Goal: Transaction & Acquisition: Purchase product/service

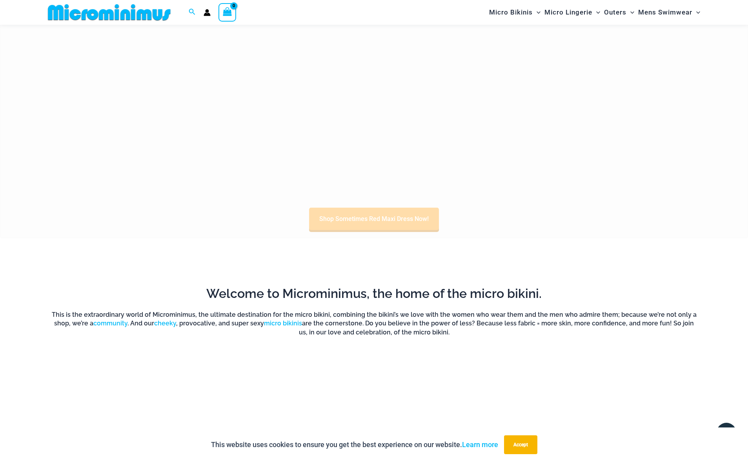
scroll to position [502, 0]
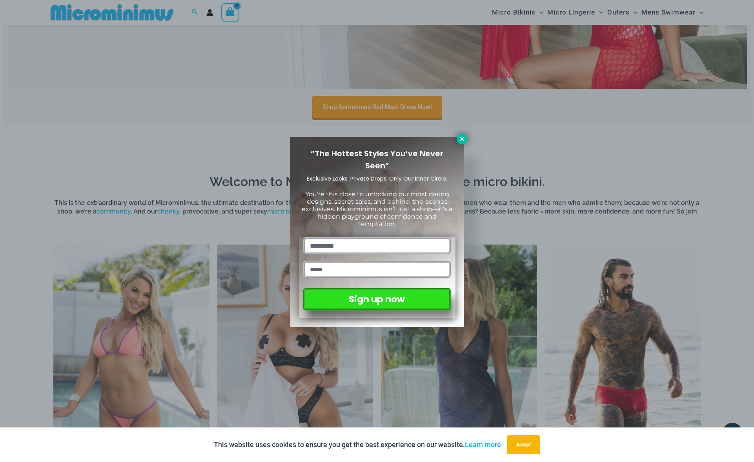
click at [460, 136] on icon at bounding box center [462, 138] width 7 height 7
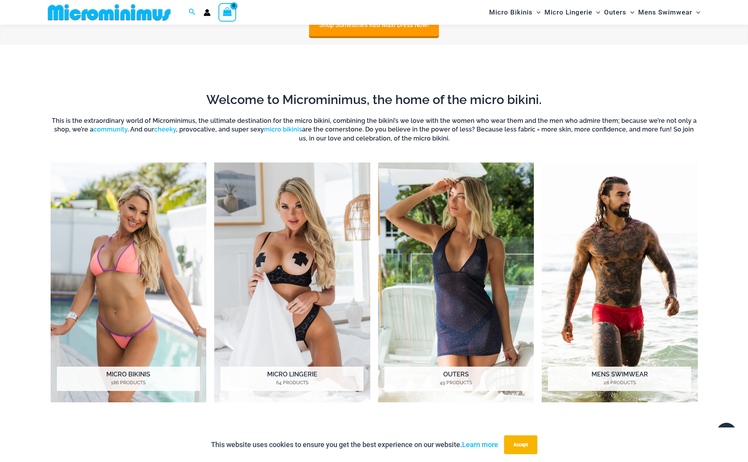
scroll to position [644, 0]
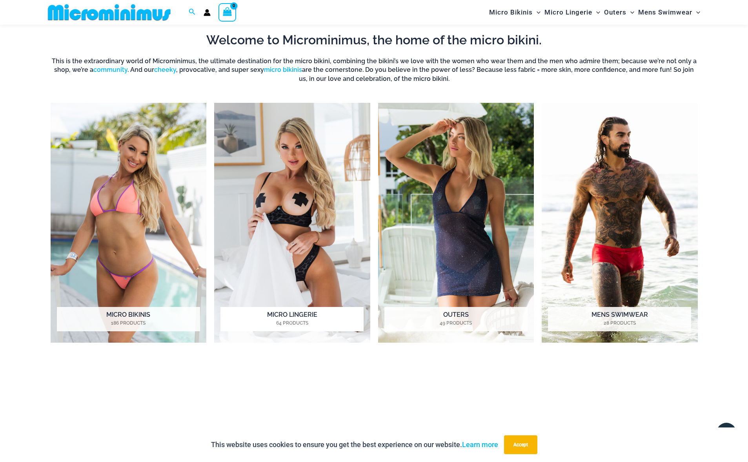
click at [308, 312] on h2 "Micro Lingerie 64 Products" at bounding box center [291, 319] width 143 height 24
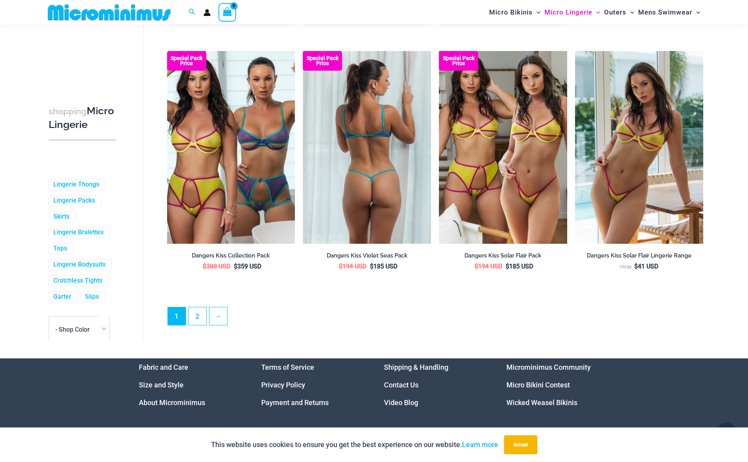
scroll to position [2022, 0]
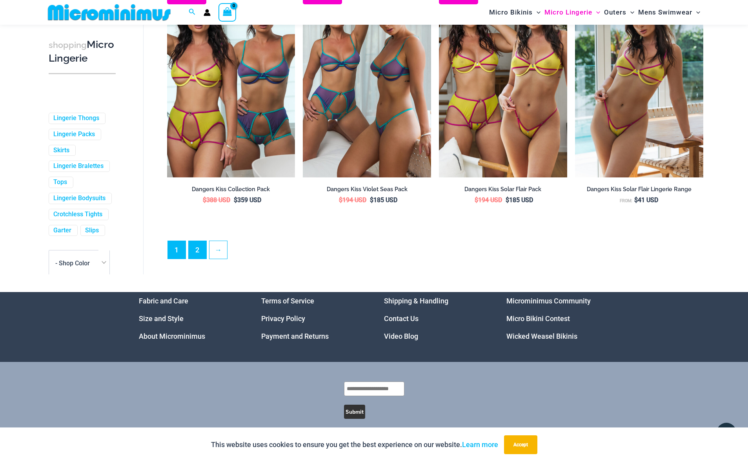
click at [196, 241] on link "2" at bounding box center [198, 250] width 18 height 18
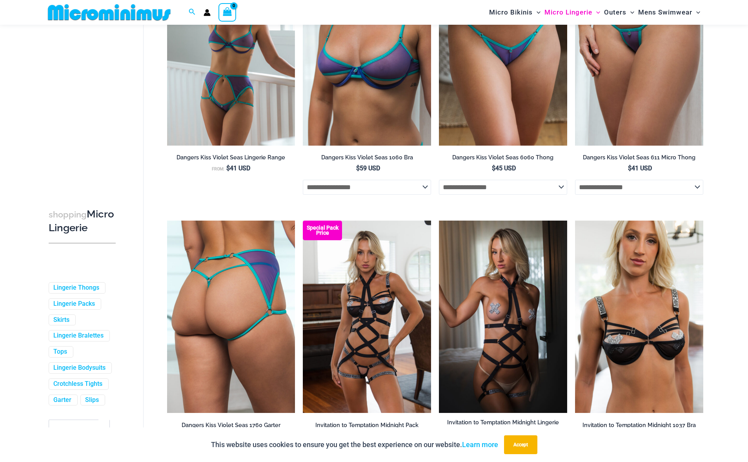
scroll to position [470, 0]
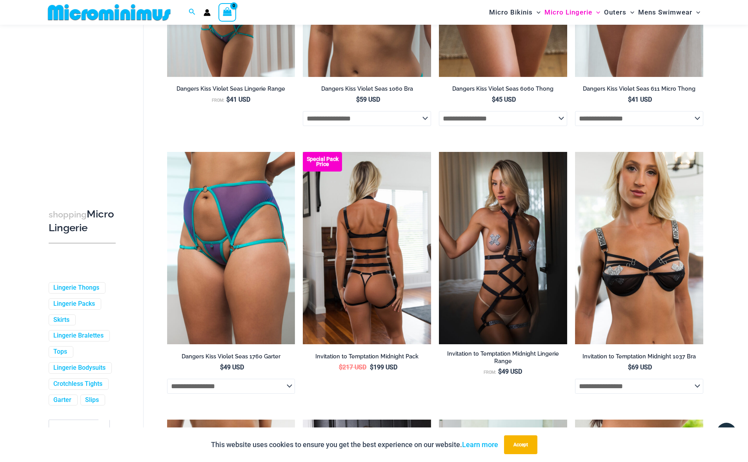
click at [366, 260] on img at bounding box center [367, 248] width 128 height 192
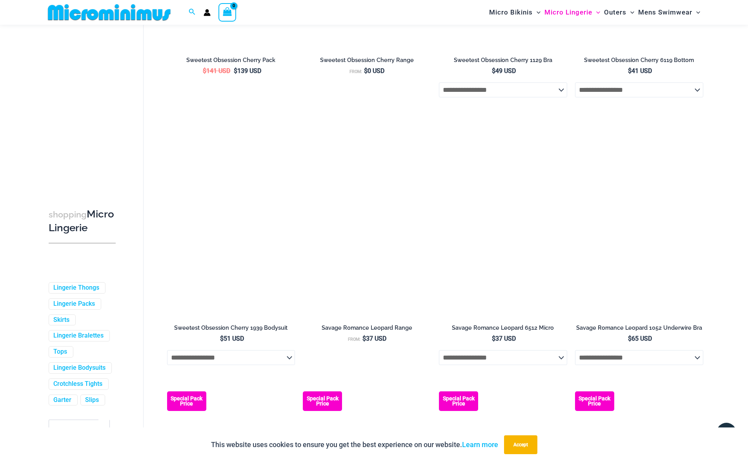
scroll to position [1664, 0]
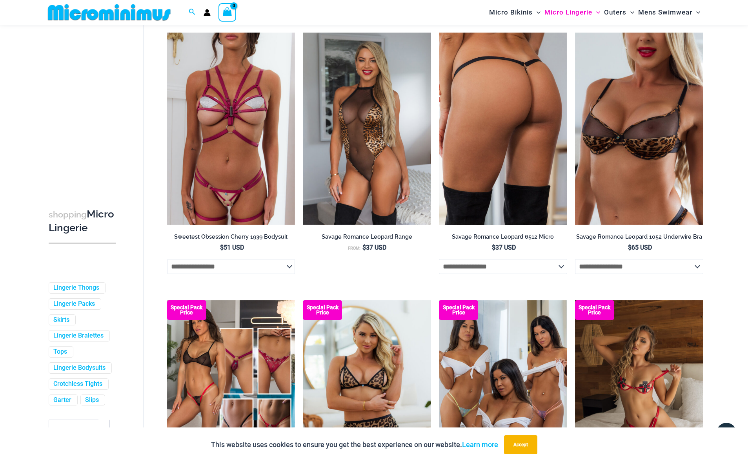
click at [510, 129] on img at bounding box center [503, 129] width 128 height 192
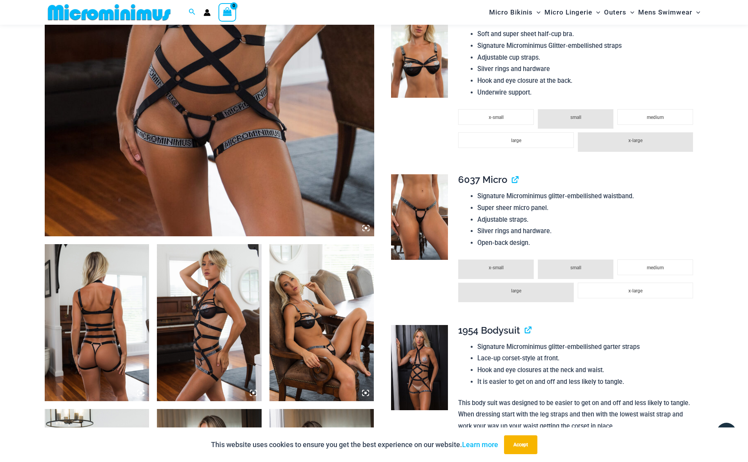
scroll to position [309, 0]
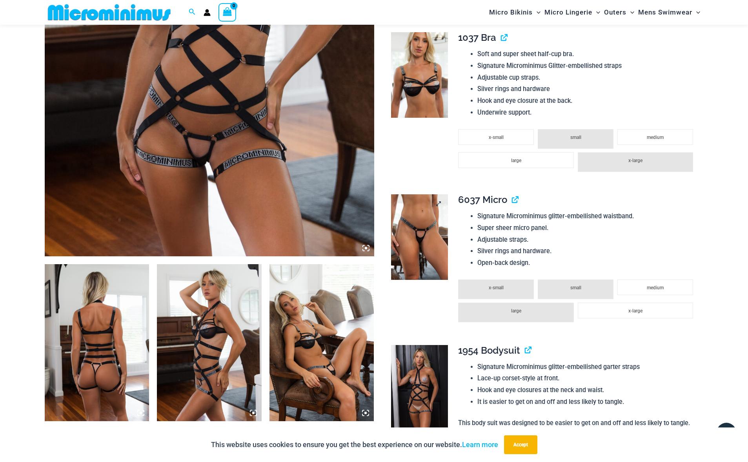
click at [413, 237] on img at bounding box center [419, 237] width 57 height 86
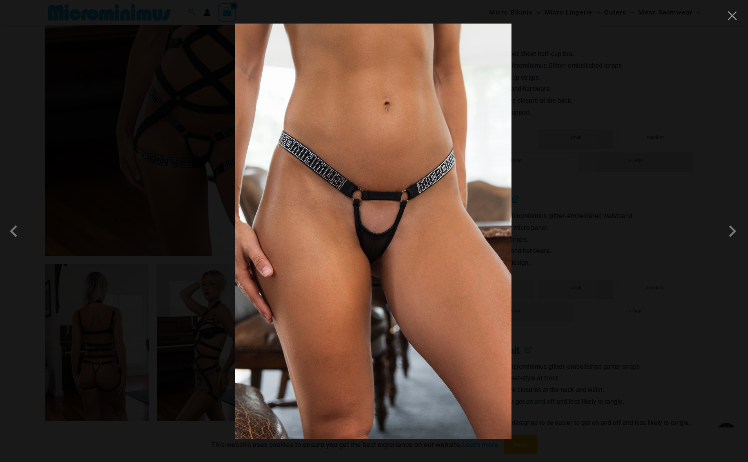
click at [413, 237] on img at bounding box center [373, 231] width 277 height 415
click at [731, 232] on span at bounding box center [733, 231] width 24 height 24
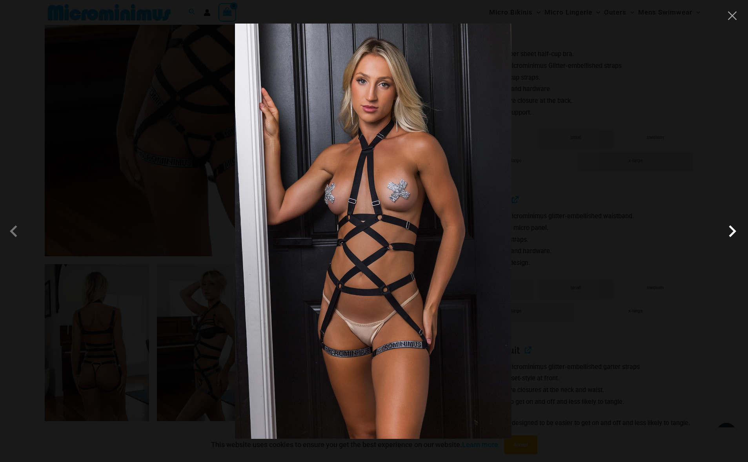
click at [731, 232] on span at bounding box center [733, 231] width 24 height 24
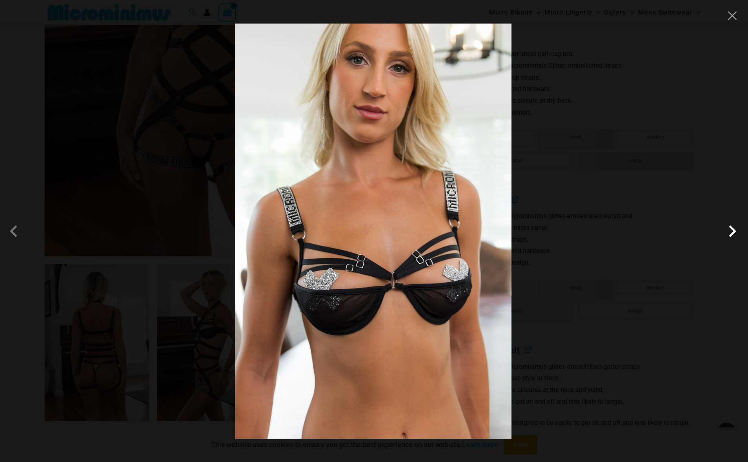
click at [731, 232] on span at bounding box center [733, 231] width 24 height 24
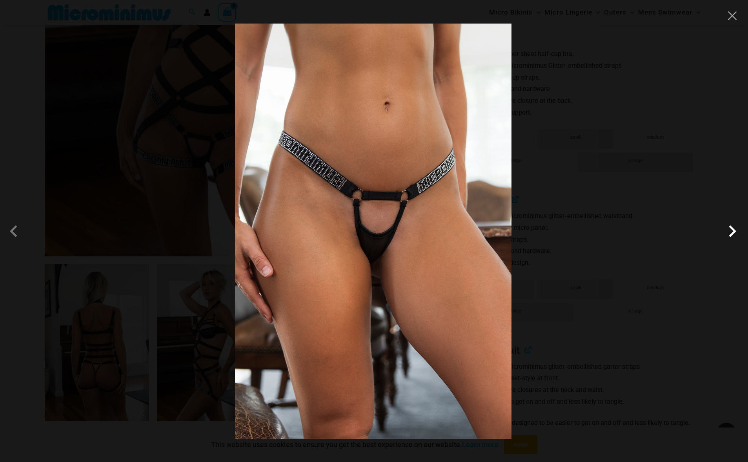
click at [731, 232] on span at bounding box center [733, 231] width 24 height 24
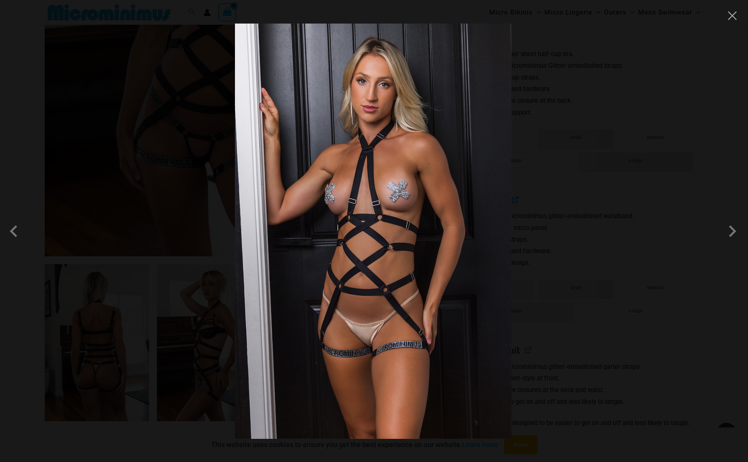
click at [739, 20] on div at bounding box center [374, 231] width 748 height 462
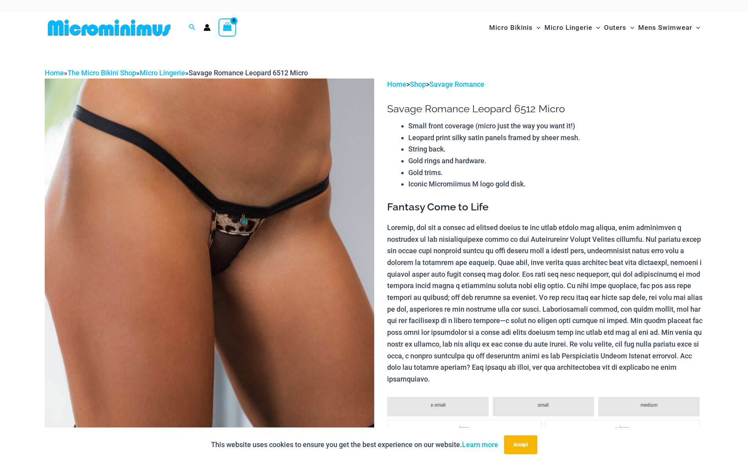
click at [232, 246] on img at bounding box center [209, 325] width 329 height 494
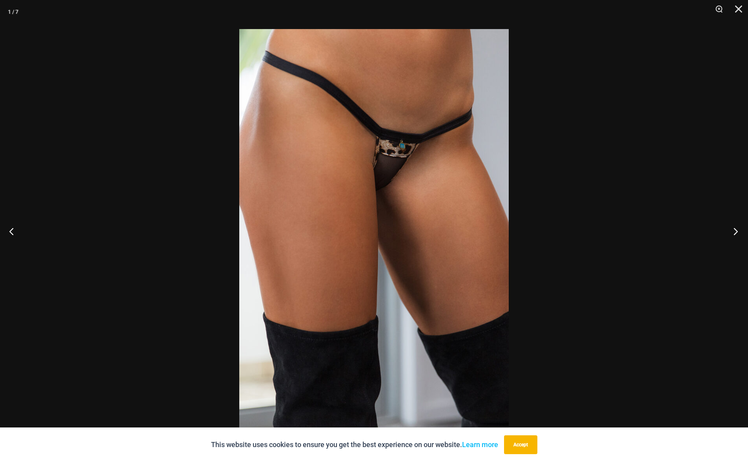
click at [732, 230] on button "Next" at bounding box center [733, 230] width 29 height 39
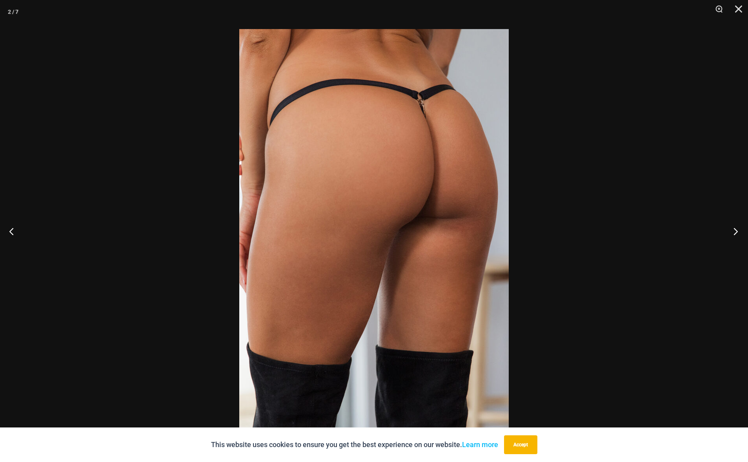
click at [732, 230] on button "Next" at bounding box center [733, 230] width 29 height 39
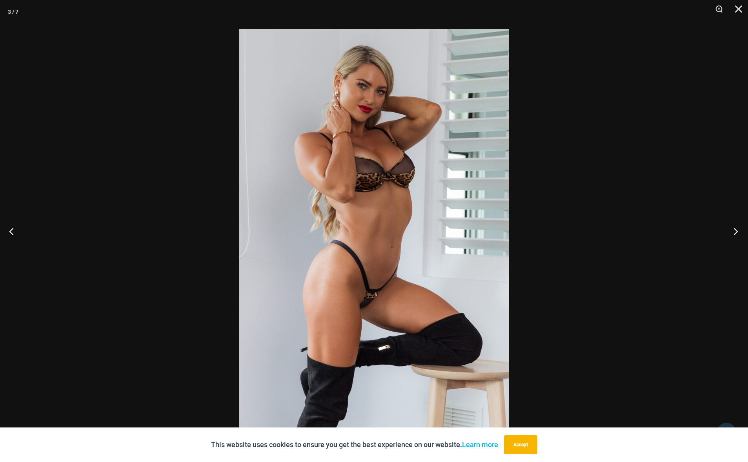
click at [732, 230] on button "Next" at bounding box center [733, 230] width 29 height 39
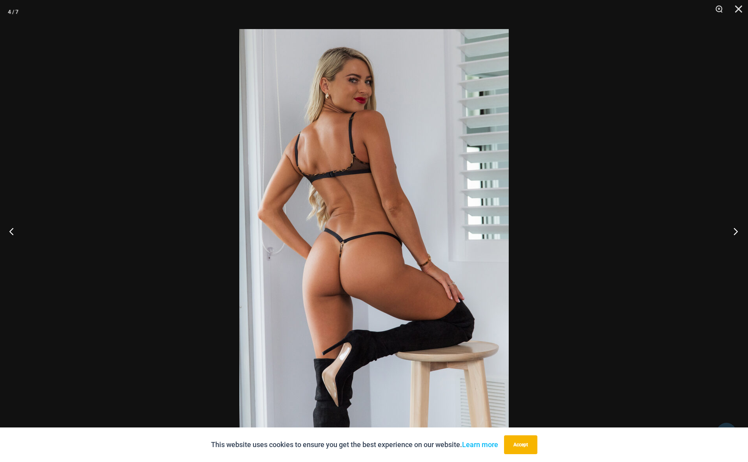
click at [732, 230] on button "Next" at bounding box center [733, 230] width 29 height 39
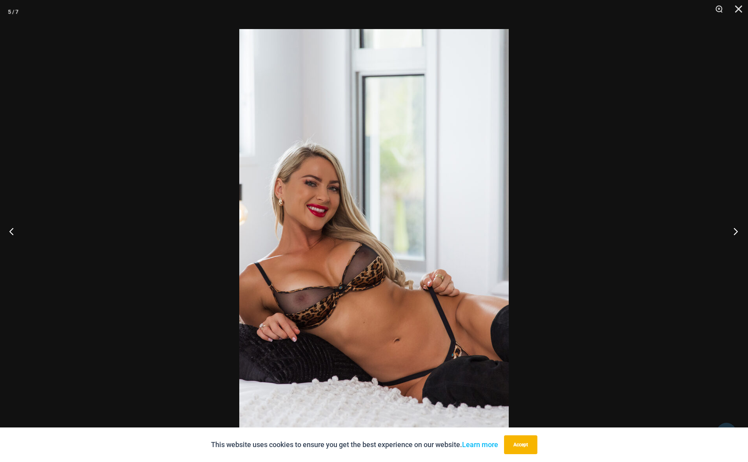
click at [732, 230] on button "Next" at bounding box center [733, 230] width 29 height 39
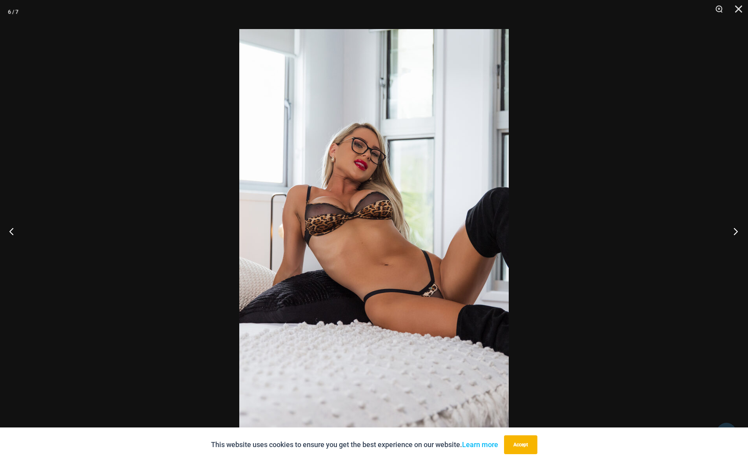
click at [732, 230] on button "Next" at bounding box center [733, 230] width 29 height 39
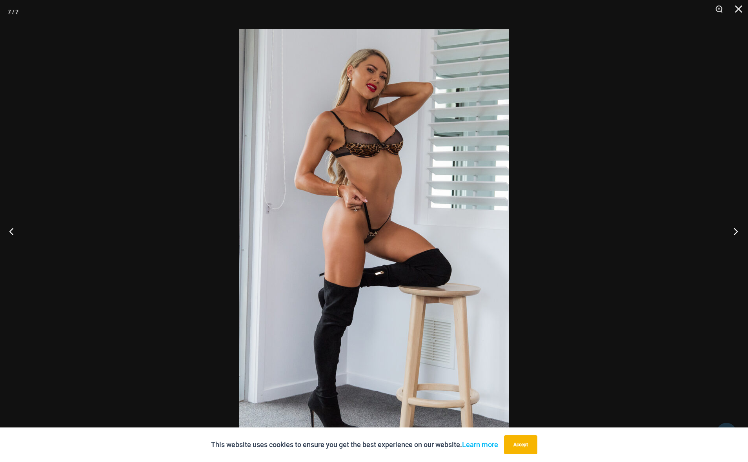
click at [732, 230] on button "Next" at bounding box center [733, 230] width 29 height 39
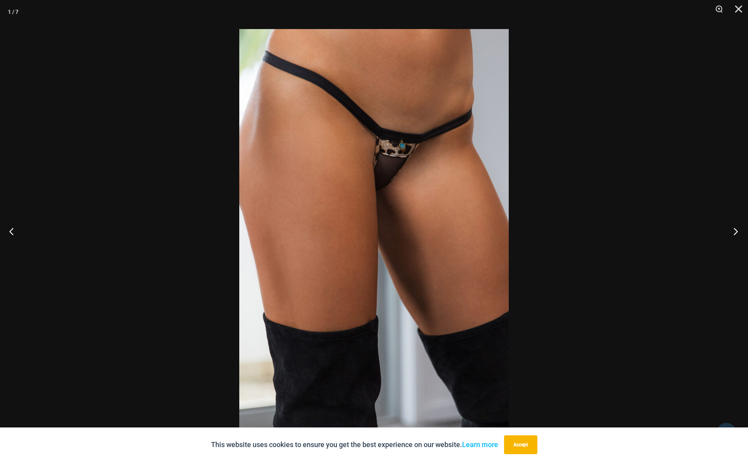
click at [732, 230] on button "Next" at bounding box center [733, 230] width 29 height 39
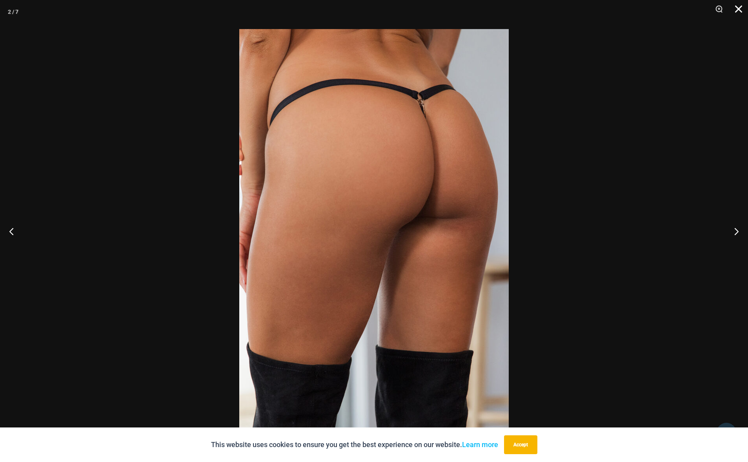
click at [739, 9] on button "Close" at bounding box center [736, 12] width 20 height 24
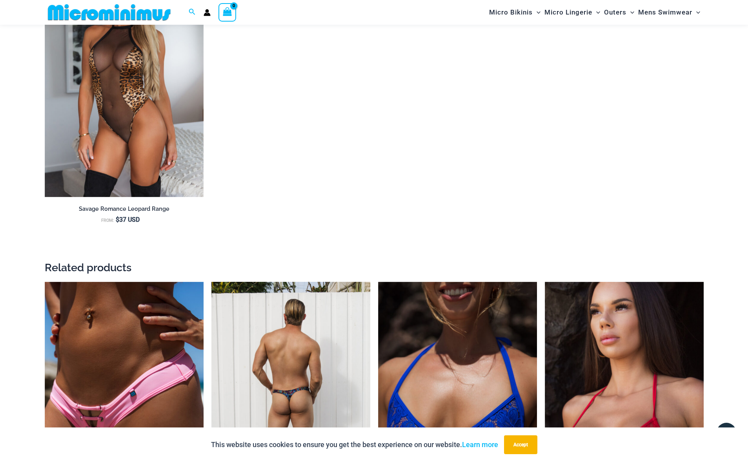
scroll to position [1042, 0]
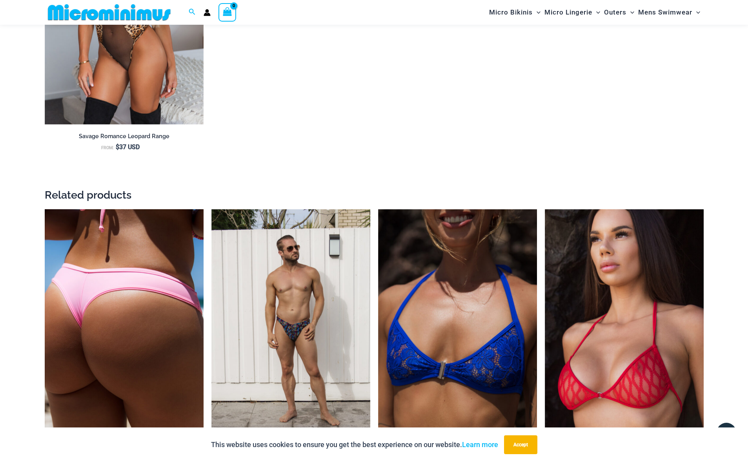
click at [146, 323] on img at bounding box center [124, 328] width 159 height 238
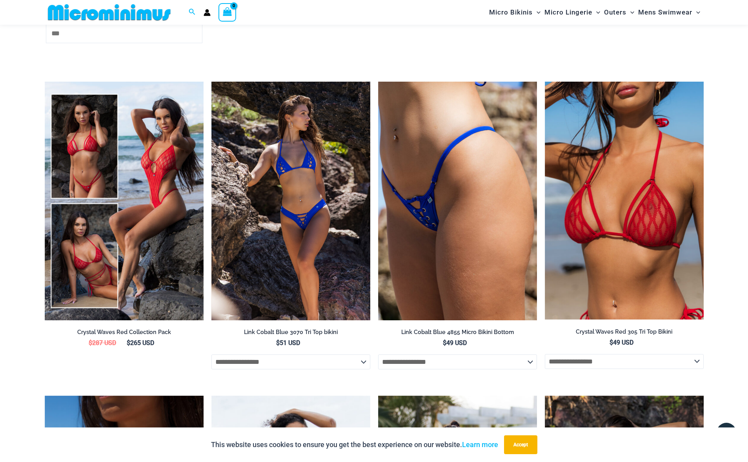
scroll to position [2295, 0]
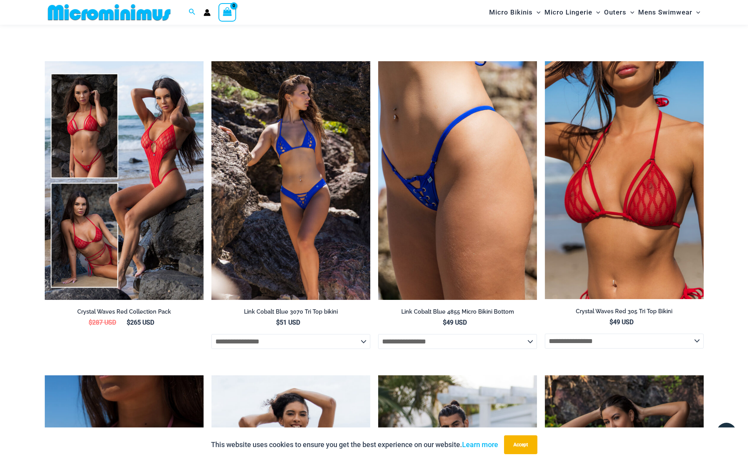
click at [304, 199] on img at bounding box center [290, 180] width 159 height 238
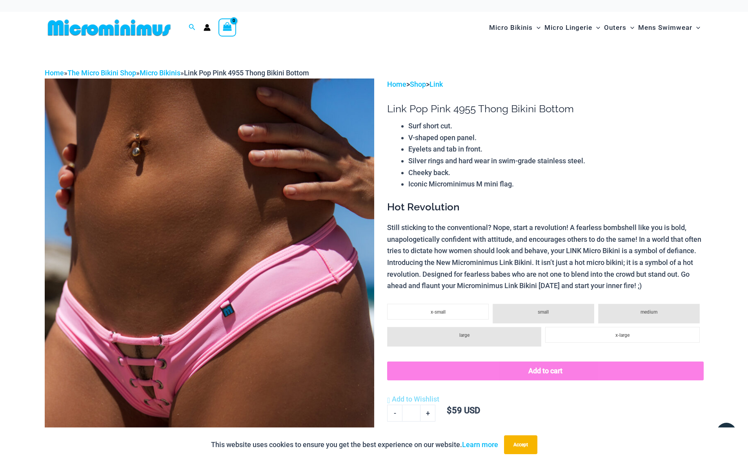
click at [156, 377] on img at bounding box center [209, 325] width 329 height 494
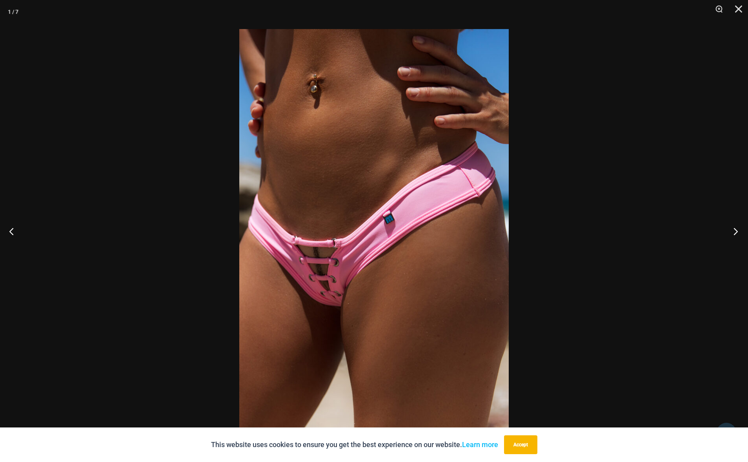
click at [739, 231] on button "Next" at bounding box center [733, 230] width 29 height 39
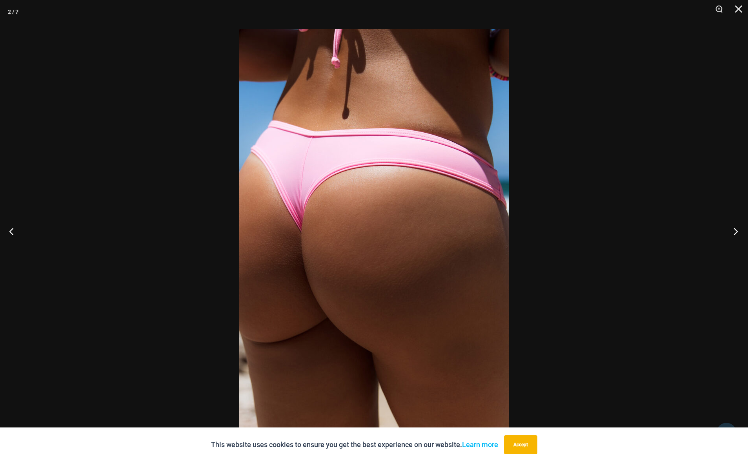
click at [739, 231] on button "Next" at bounding box center [733, 230] width 29 height 39
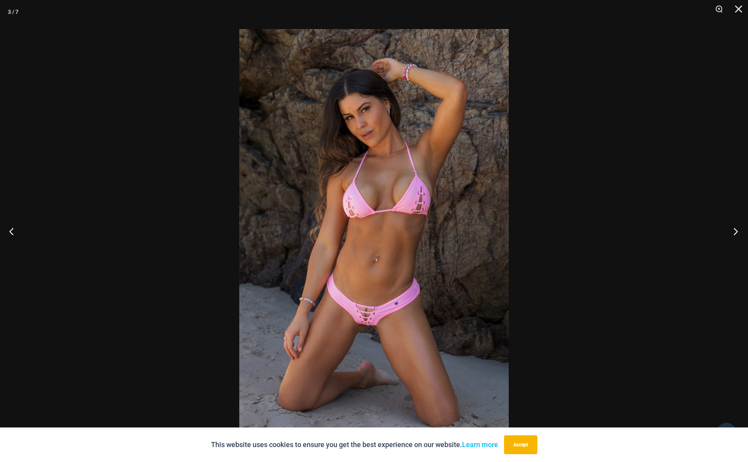
click at [738, 230] on button "Next" at bounding box center [733, 230] width 29 height 39
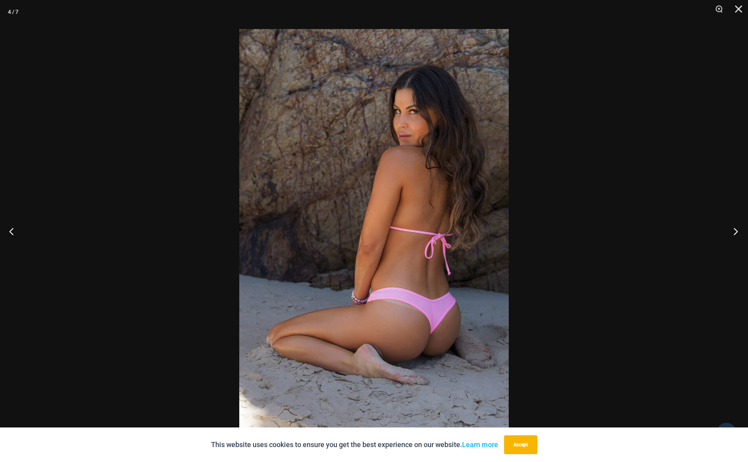
click at [738, 230] on button "Next" at bounding box center [733, 230] width 29 height 39
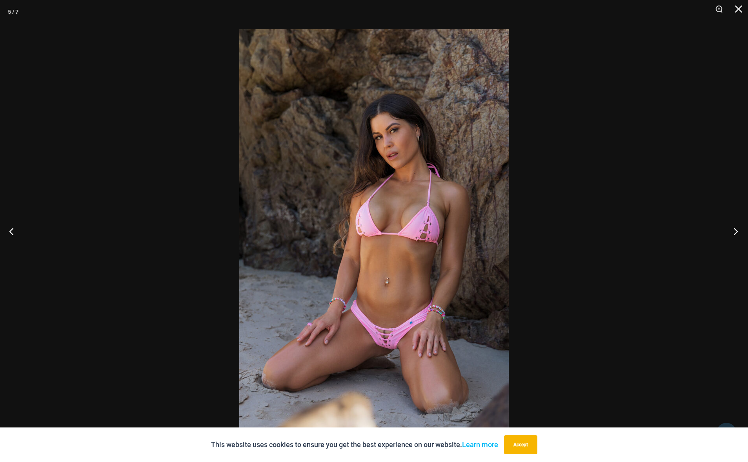
click at [737, 229] on button "Next" at bounding box center [733, 230] width 29 height 39
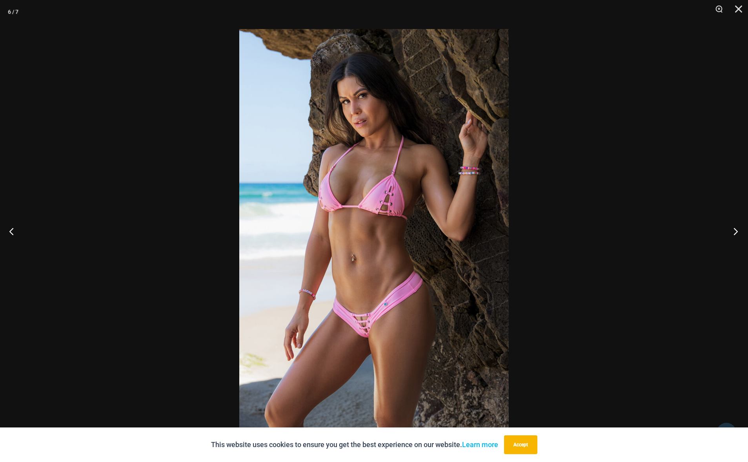
click at [737, 228] on button "Next" at bounding box center [733, 230] width 29 height 39
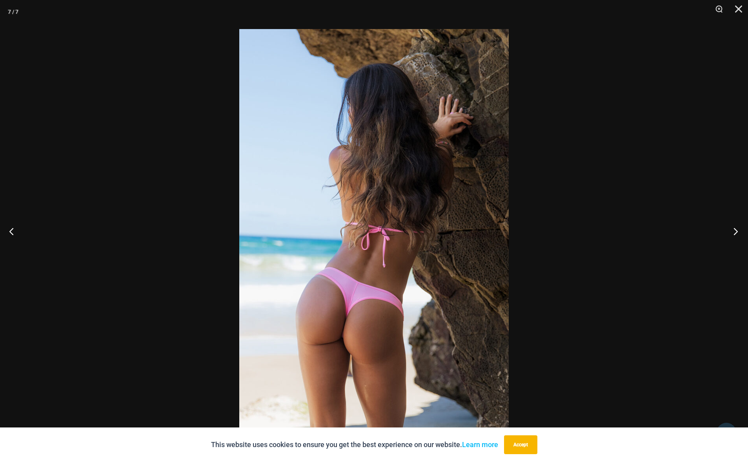
click at [737, 228] on button "Next" at bounding box center [733, 230] width 29 height 39
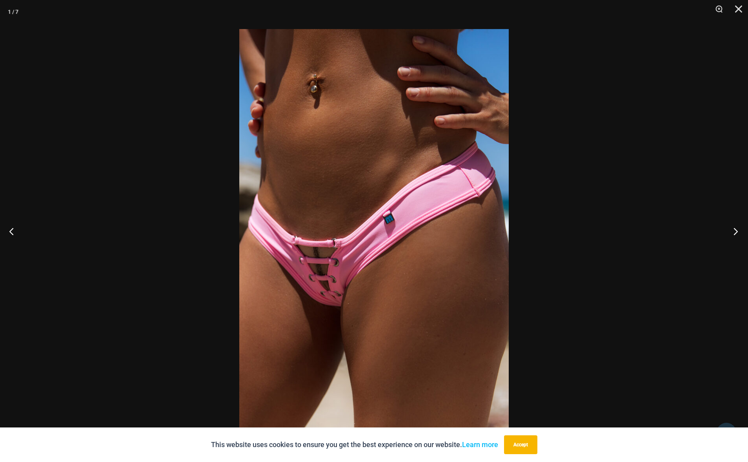
click at [736, 227] on button "Next" at bounding box center [733, 230] width 29 height 39
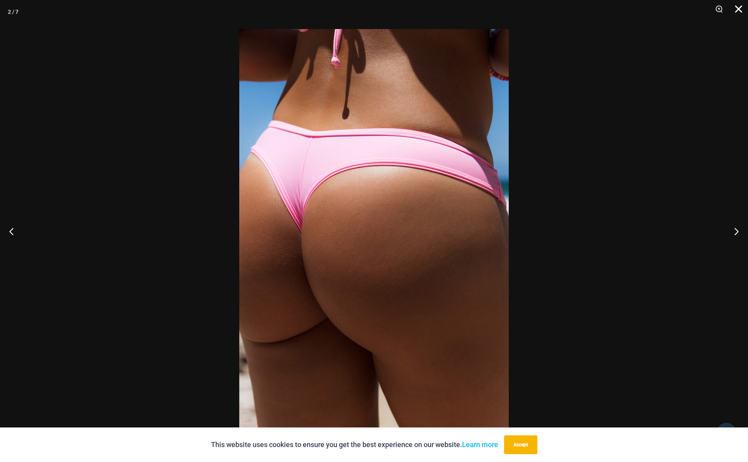
click at [739, 8] on button "Close" at bounding box center [736, 12] width 20 height 24
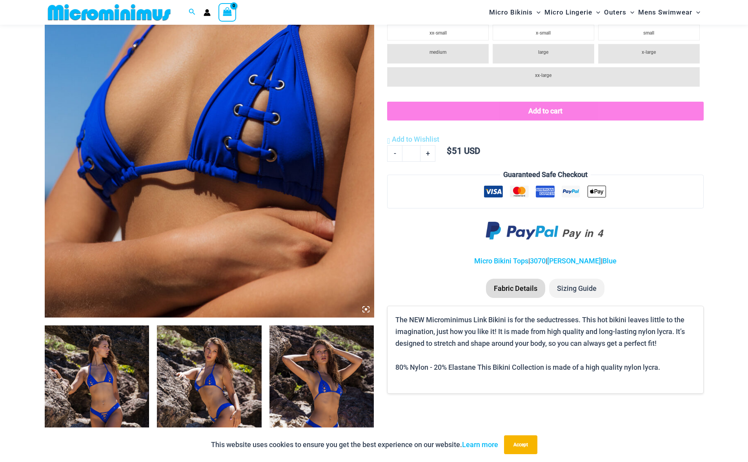
scroll to position [343, 0]
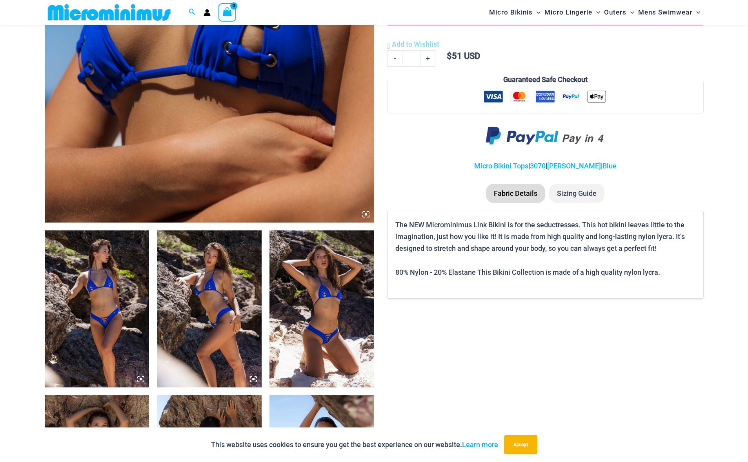
click at [326, 286] on img at bounding box center [321, 308] width 105 height 157
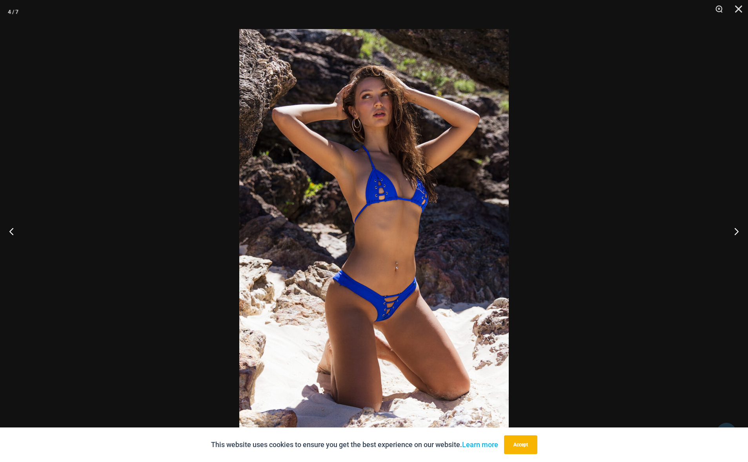
click at [383, 187] on img at bounding box center [373, 231] width 269 height 404
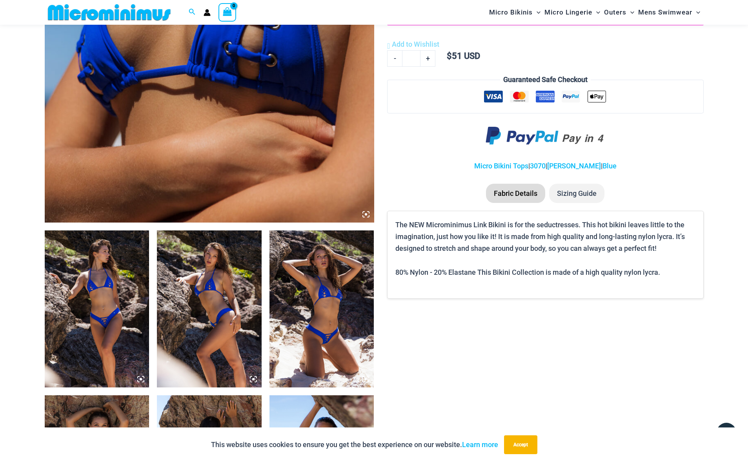
click at [342, 284] on img at bounding box center [321, 308] width 105 height 157
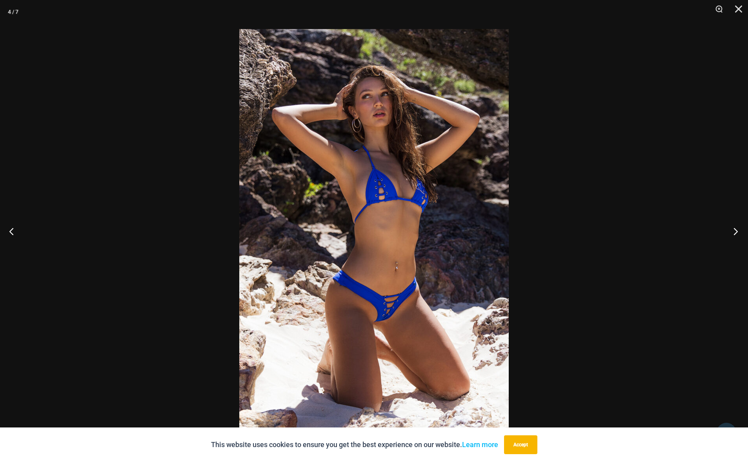
click at [743, 229] on button "Next" at bounding box center [733, 230] width 29 height 39
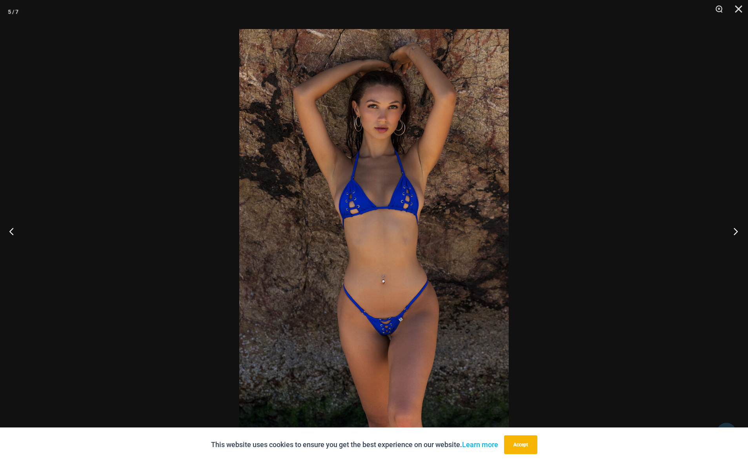
click at [743, 229] on button "Next" at bounding box center [733, 230] width 29 height 39
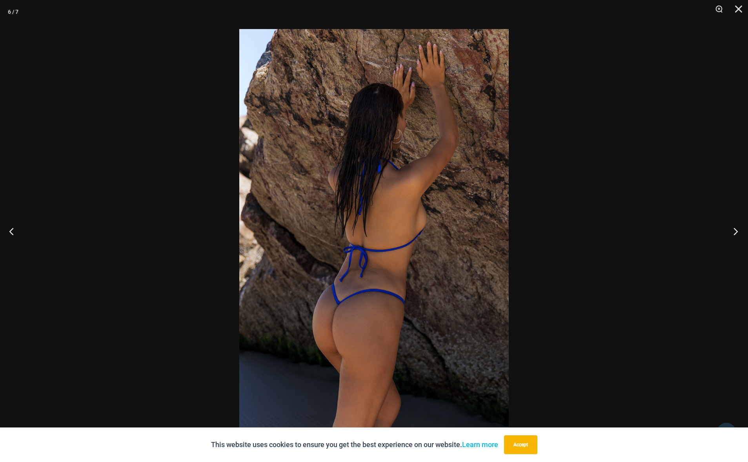
click at [743, 229] on button "Next" at bounding box center [733, 230] width 29 height 39
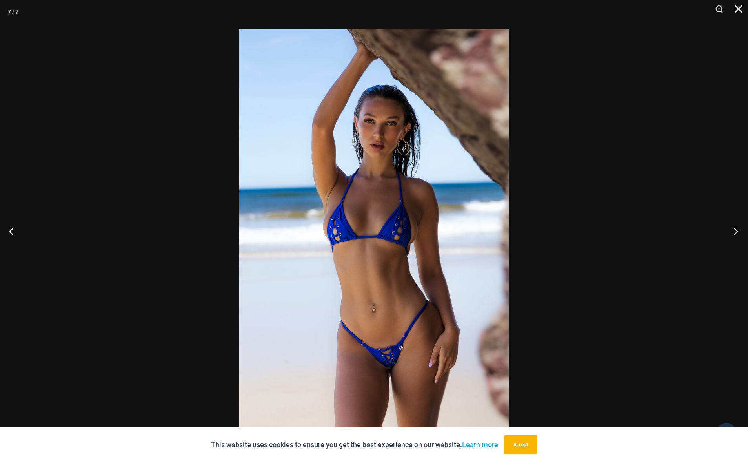
click at [743, 229] on button "Next" at bounding box center [733, 230] width 29 height 39
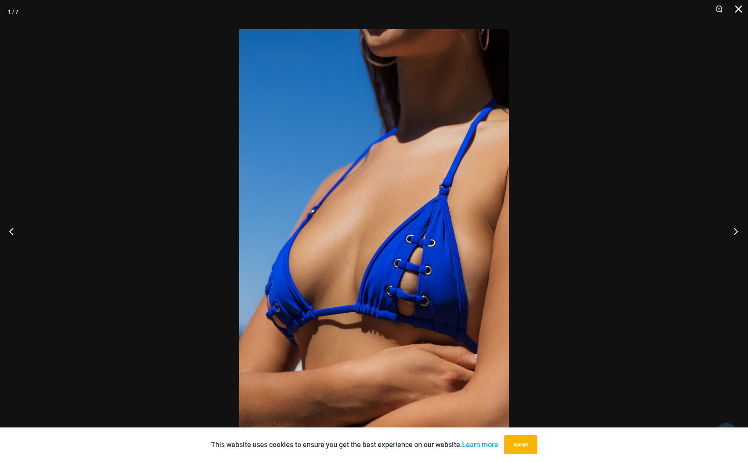
click at [743, 229] on button "Next" at bounding box center [733, 230] width 29 height 39
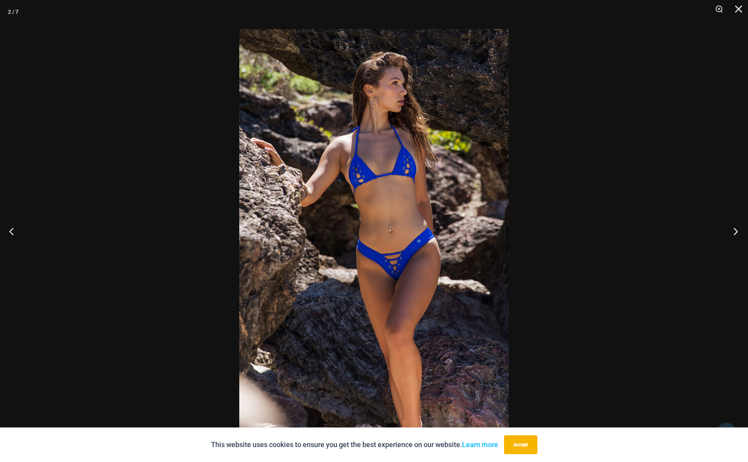
click at [743, 229] on button "Next" at bounding box center [733, 230] width 29 height 39
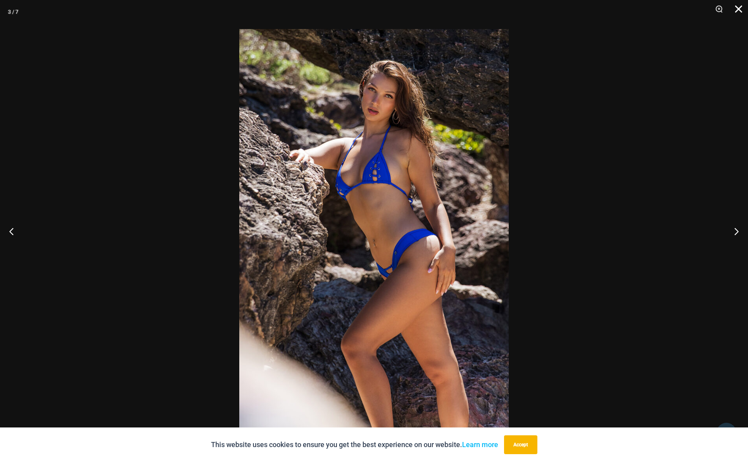
click at [738, 7] on button "Close" at bounding box center [736, 12] width 20 height 24
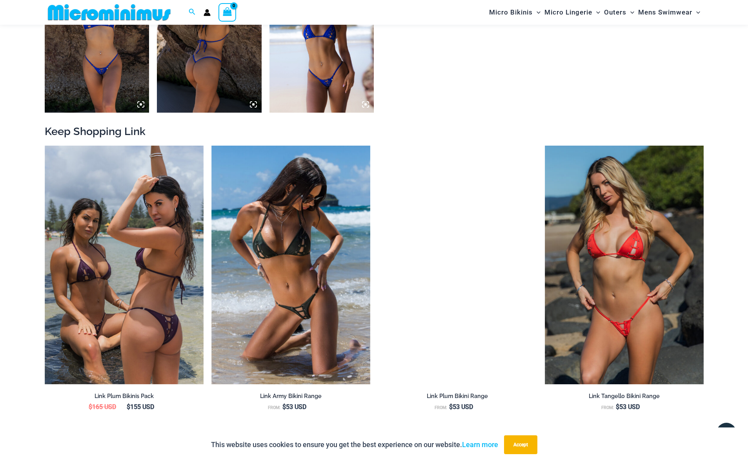
scroll to position [784, 0]
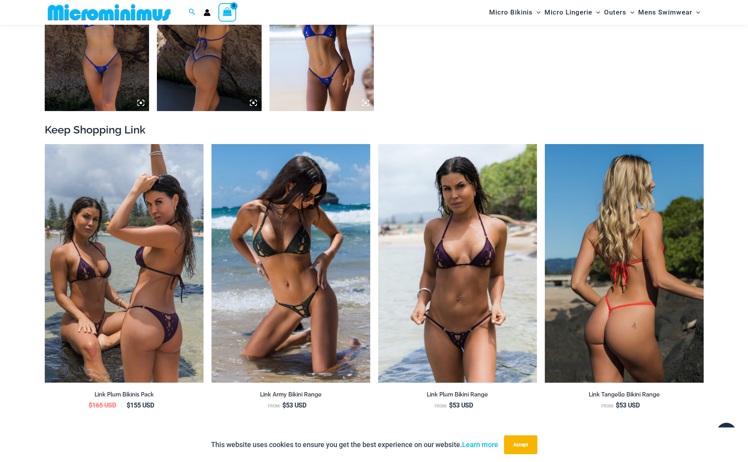
click at [624, 310] on img at bounding box center [624, 263] width 159 height 238
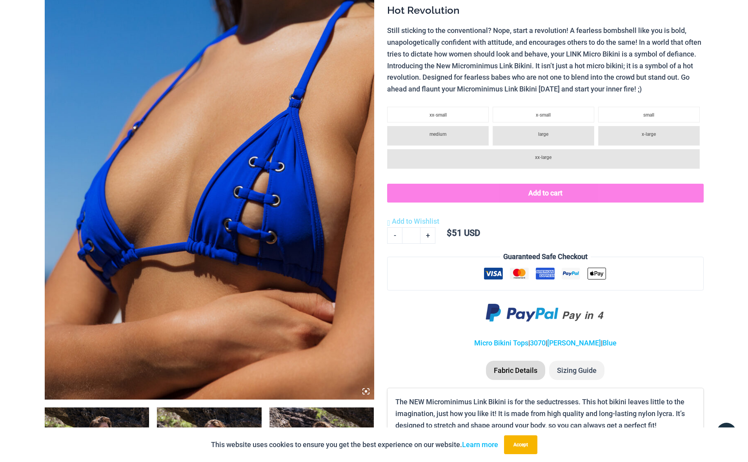
scroll to position [0, 0]
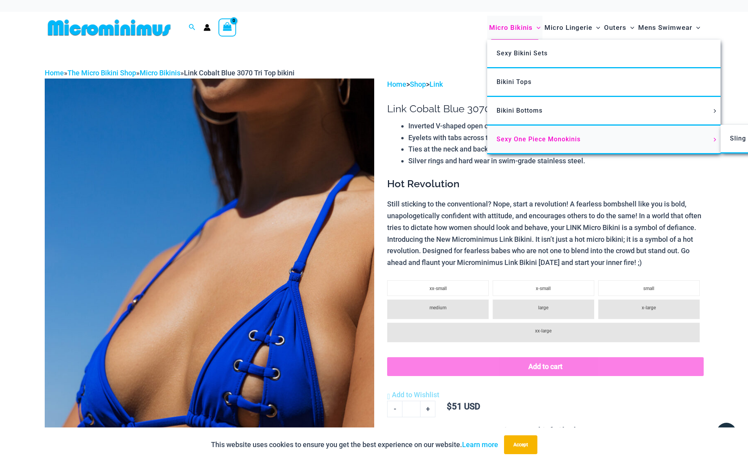
click at [545, 135] on span "Sexy One Piece Monokinis" at bounding box center [539, 138] width 84 height 7
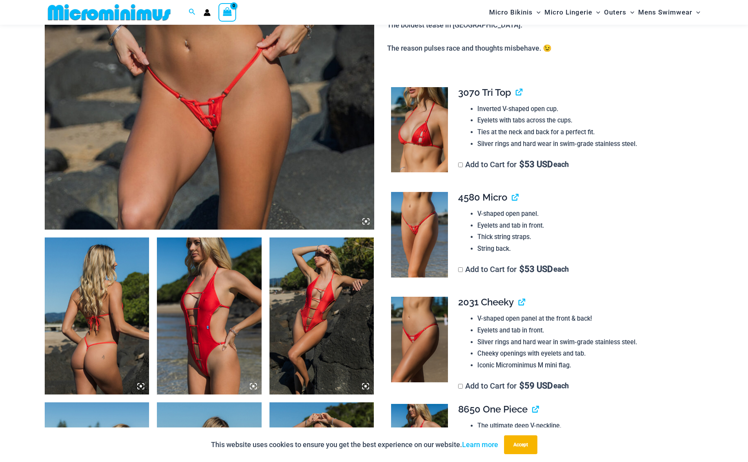
scroll to position [390, 0]
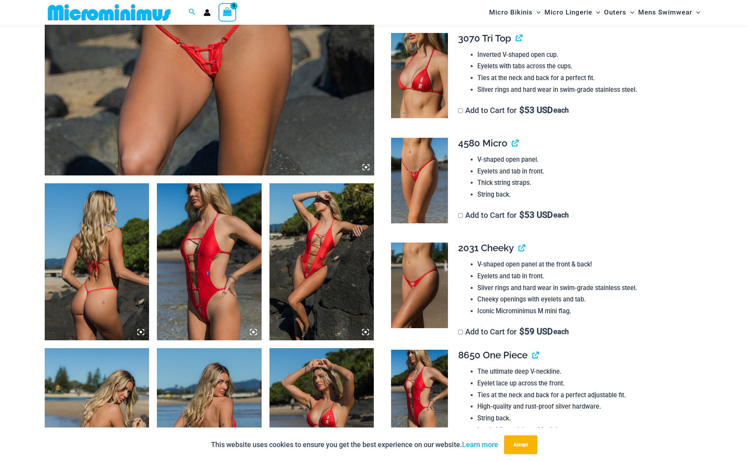
click at [220, 299] on img at bounding box center [209, 261] width 105 height 157
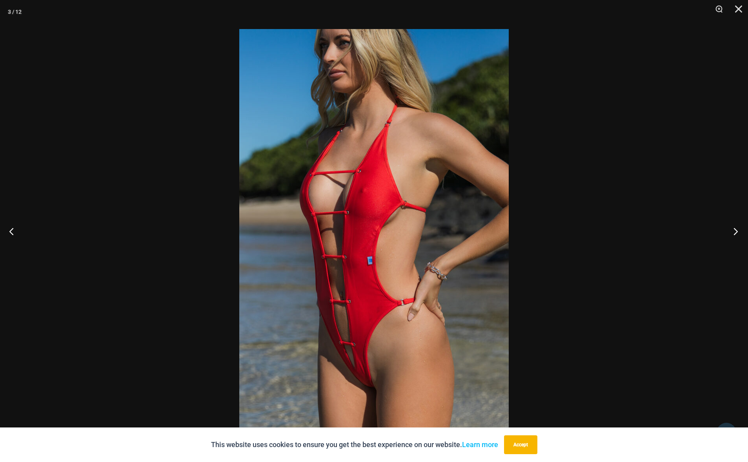
click at [737, 231] on button "Next" at bounding box center [733, 230] width 29 height 39
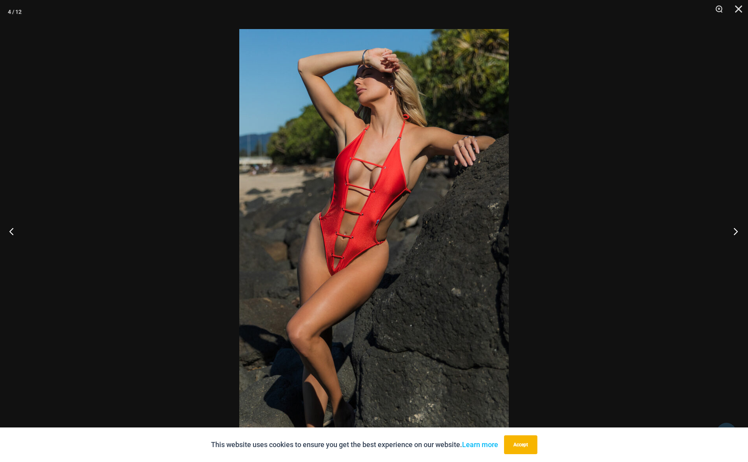
click at [737, 231] on button "Next" at bounding box center [733, 230] width 29 height 39
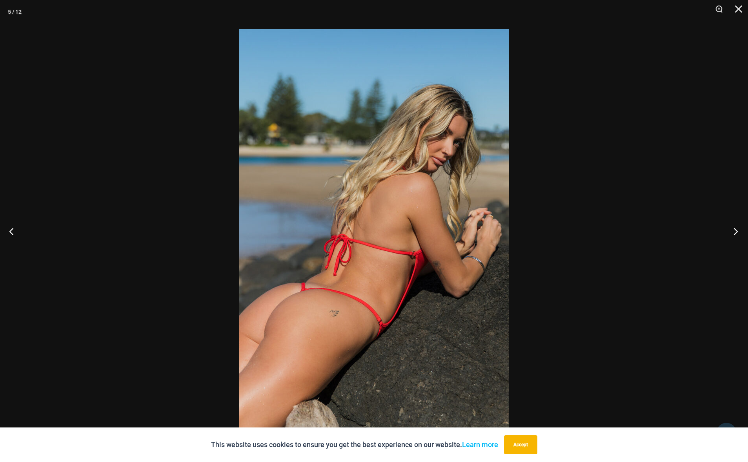
click at [737, 231] on button "Next" at bounding box center [733, 230] width 29 height 39
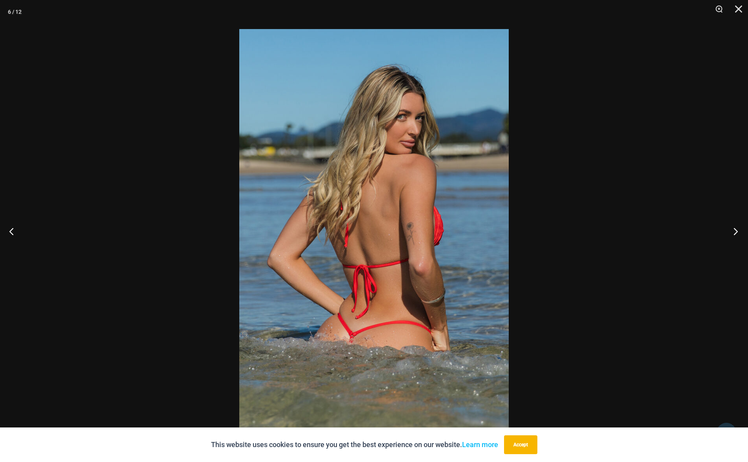
click at [737, 231] on button "Next" at bounding box center [733, 230] width 29 height 39
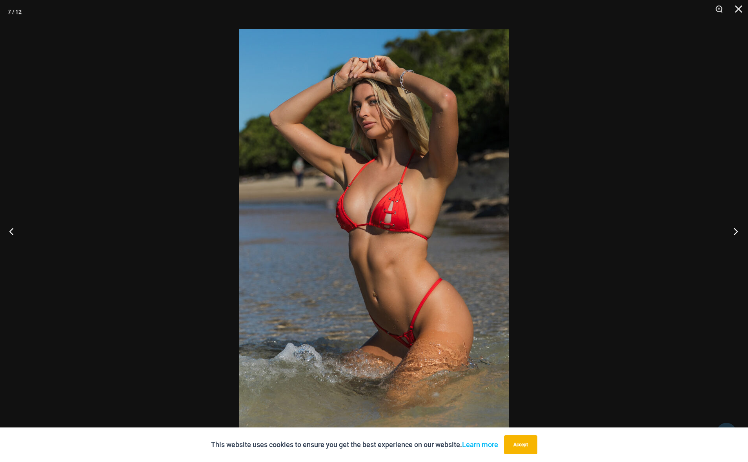
click at [737, 231] on button "Next" at bounding box center [733, 230] width 29 height 39
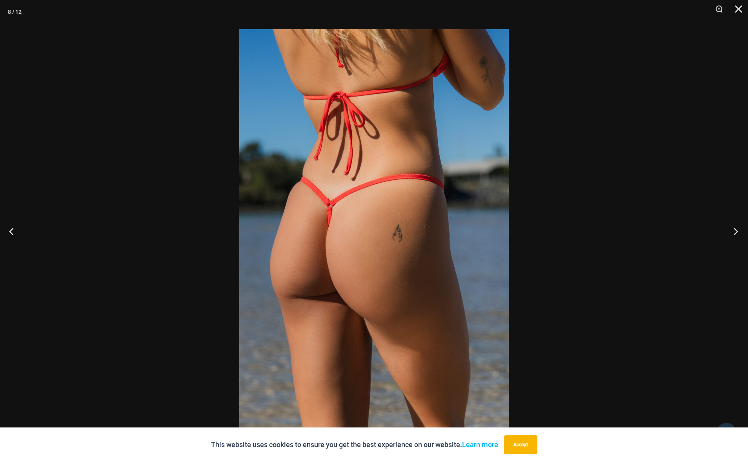
click at [737, 231] on button "Next" at bounding box center [733, 230] width 29 height 39
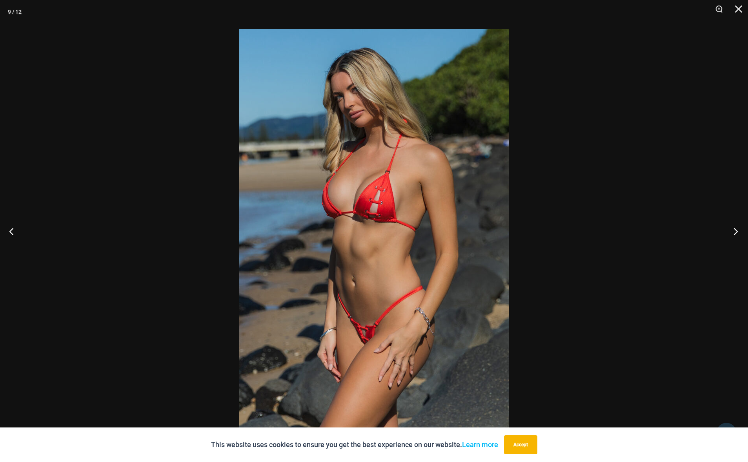
click at [737, 231] on button "Next" at bounding box center [733, 230] width 29 height 39
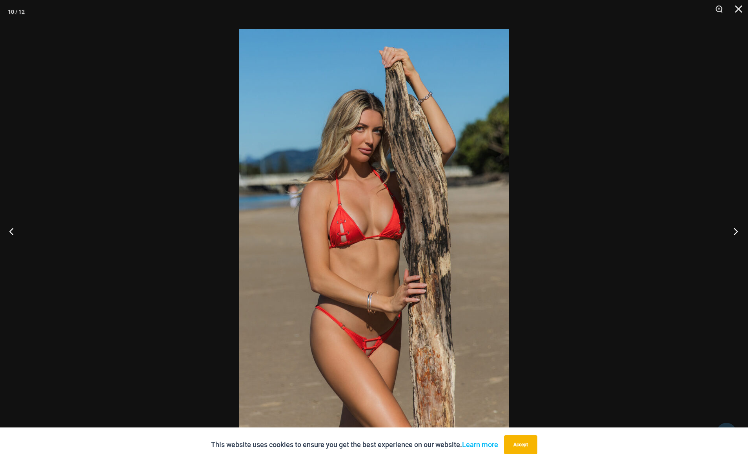
click at [737, 231] on button "Next" at bounding box center [733, 230] width 29 height 39
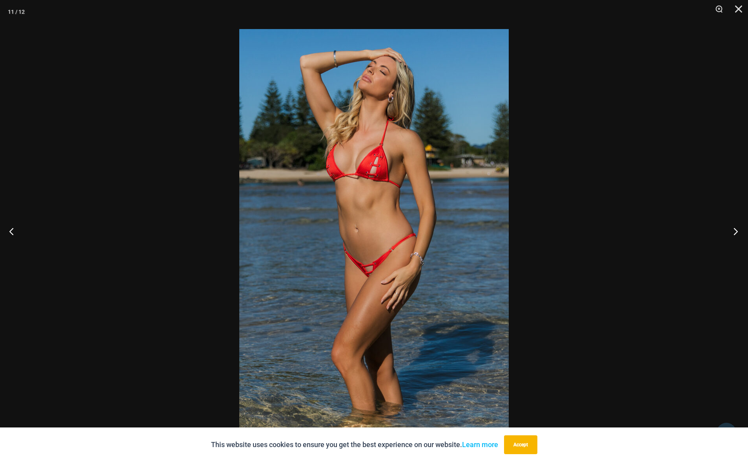
click at [737, 231] on button "Next" at bounding box center [733, 230] width 29 height 39
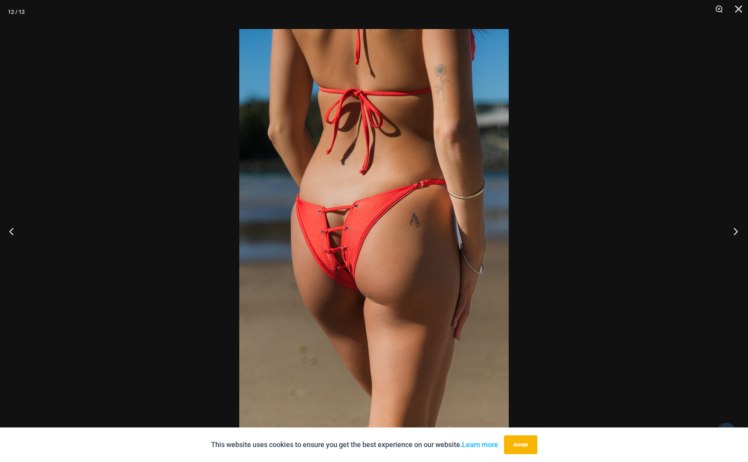
click at [737, 231] on button "Next" at bounding box center [733, 230] width 29 height 39
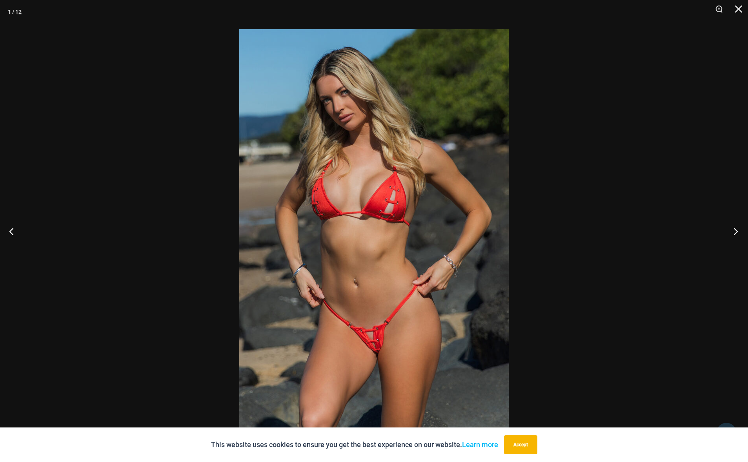
click at [737, 231] on button "Next" at bounding box center [733, 230] width 29 height 39
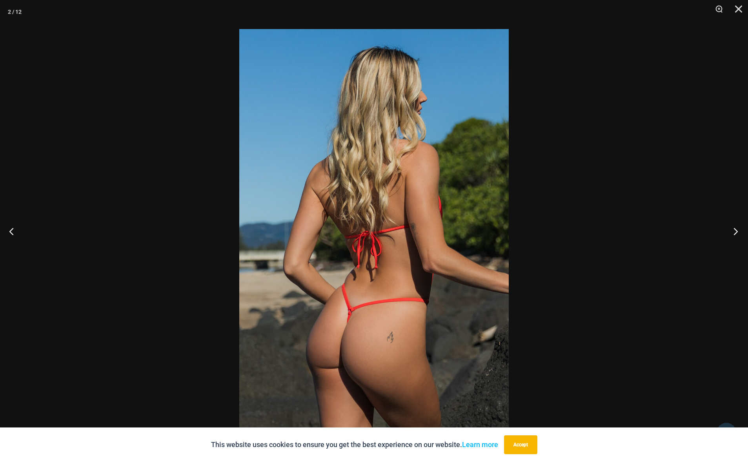
click at [737, 231] on button "Next" at bounding box center [733, 230] width 29 height 39
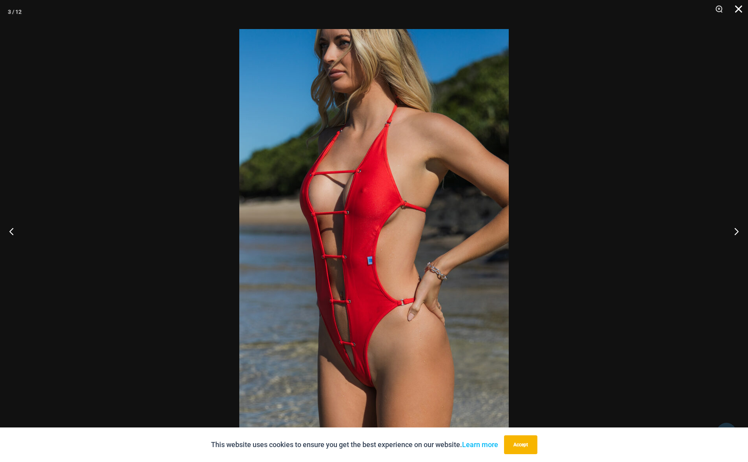
click at [737, 7] on button "Close" at bounding box center [736, 12] width 20 height 24
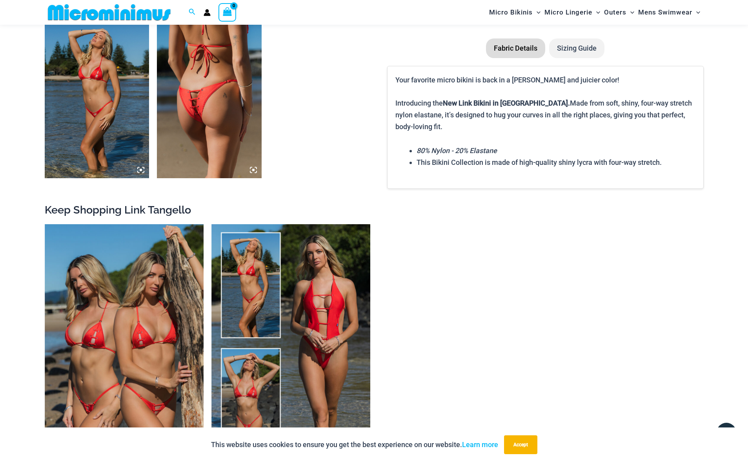
scroll to position [1120, 0]
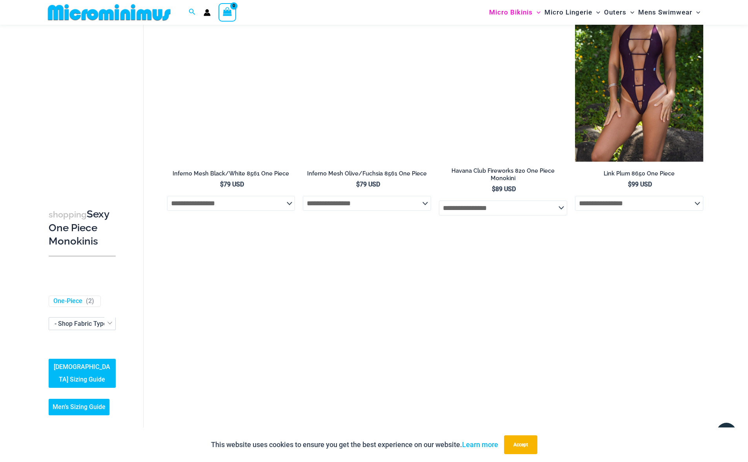
scroll to position [663, 0]
